Goal: Task Accomplishment & Management: Complete application form

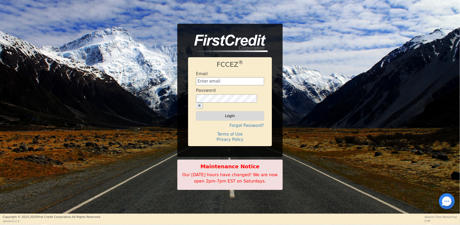
type input "[EMAIL_ADDRESS][DOMAIN_NAME]"
click at [233, 113] on button "Login" at bounding box center [230, 115] width 68 height 9
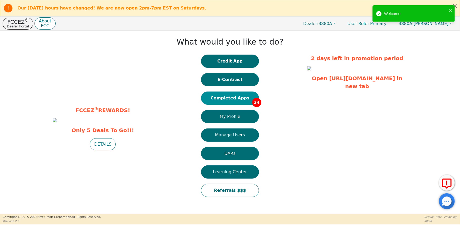
click at [246, 101] on button "Completed Apps 24" at bounding box center [230, 97] width 58 height 13
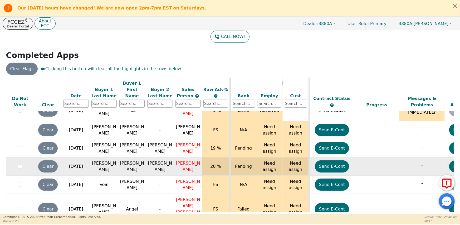
scroll to position [324, 0]
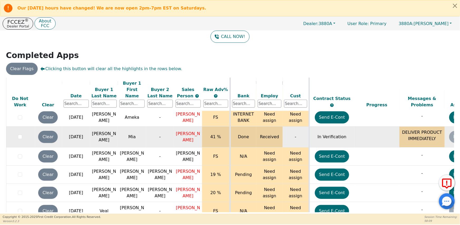
click at [397, 132] on td at bounding box center [376, 136] width 45 height 21
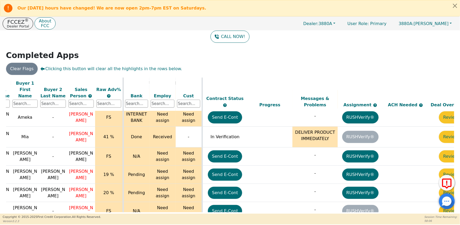
scroll to position [324, 129]
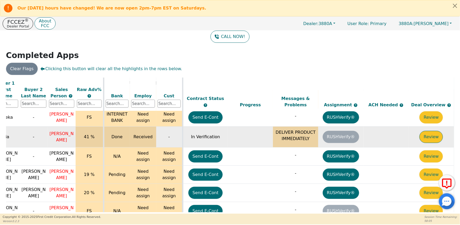
click at [432, 131] on button "Review" at bounding box center [430, 137] width 23 height 12
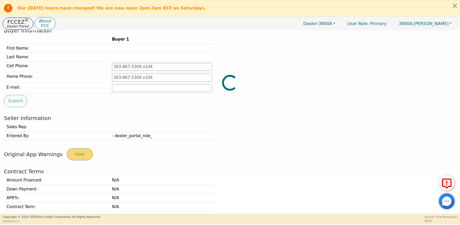
type input "[PHONE_NUMBER]"
type input "[EMAIL_ADDRESS][DOMAIN_NAME]"
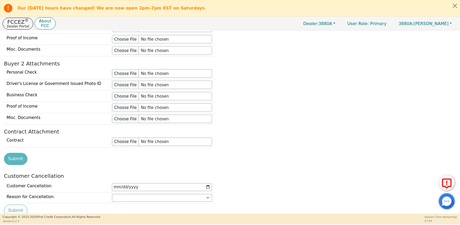
scroll to position [555, 0]
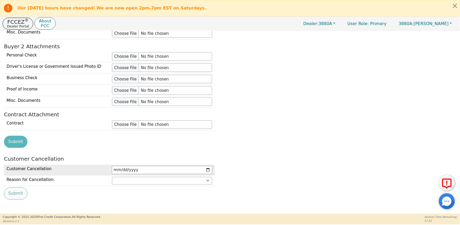
click at [123, 170] on input "date" at bounding box center [162, 170] width 100 height 8
click at [117, 168] on input "date" at bounding box center [162, 170] width 100 height 8
type input "[DATE]"
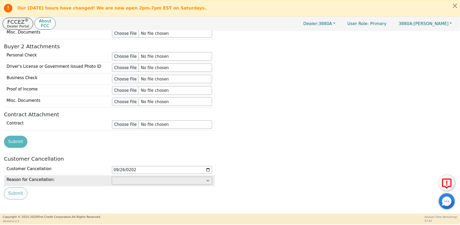
click at [128, 180] on select "Customer: cannot afford Customer: dissatisfied with product Customer: unavailab…" at bounding box center [162, 181] width 100 height 8
select select "Customer: cannot afford"
click at [112, 177] on select "Customer: cannot afford Customer: dissatisfied with product Customer: unavailab…" at bounding box center [162, 181] width 100 height 8
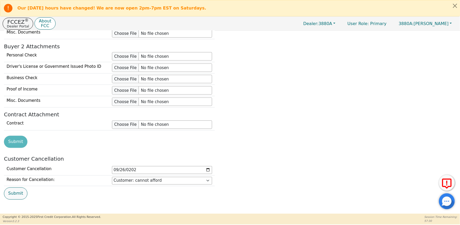
click at [17, 192] on button "Submit" at bounding box center [15, 193] width 23 height 12
